Goal: Transaction & Acquisition: Purchase product/service

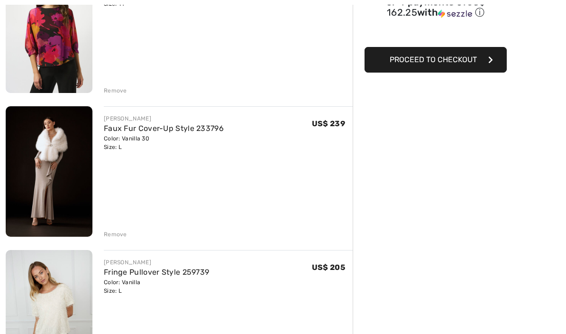
scroll to position [161, 0]
click at [133, 131] on link "Faux Fur Cover-Up Style 233796" at bounding box center [164, 128] width 120 height 9
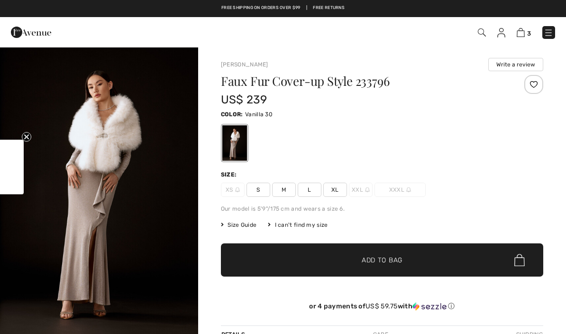
checkbox input "true"
click at [126, 150] on img "1 / 2" at bounding box center [99, 194] width 198 height 297
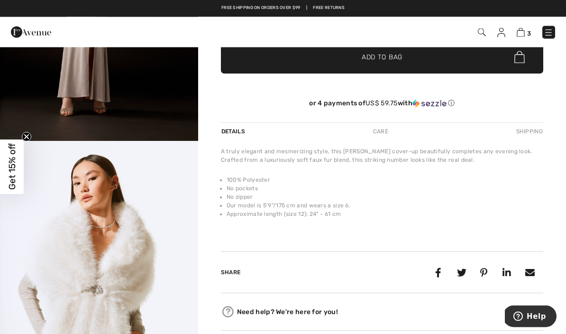
scroll to position [203, 0]
click at [108, 250] on img "2 / 2" at bounding box center [99, 289] width 198 height 297
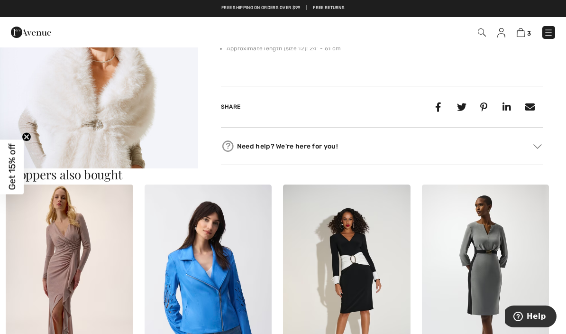
scroll to position [368, 0]
